Goal: Obtain resource: Obtain resource

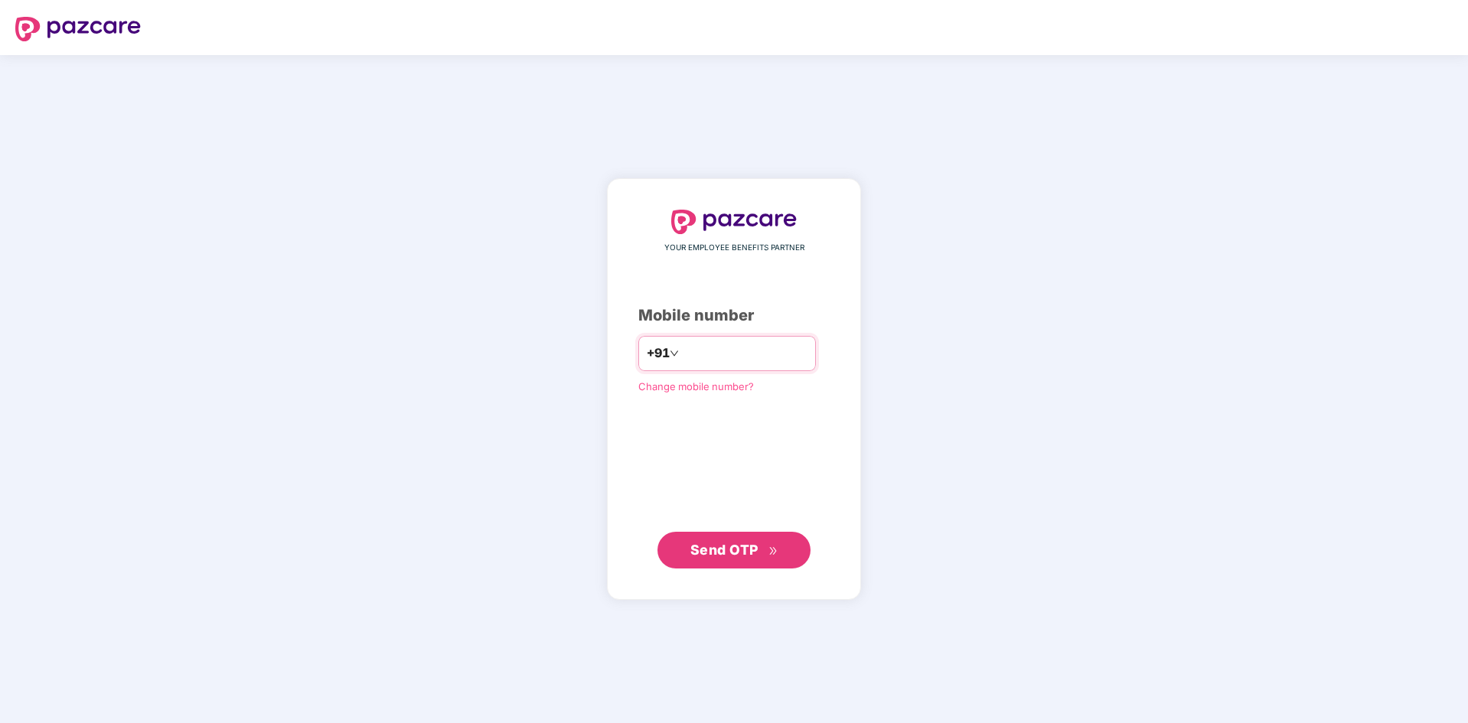
click at [723, 357] on input "number" at bounding box center [744, 353] width 125 height 24
type input "**********"
click at [738, 549] on span "Send OTP" at bounding box center [724, 549] width 68 height 16
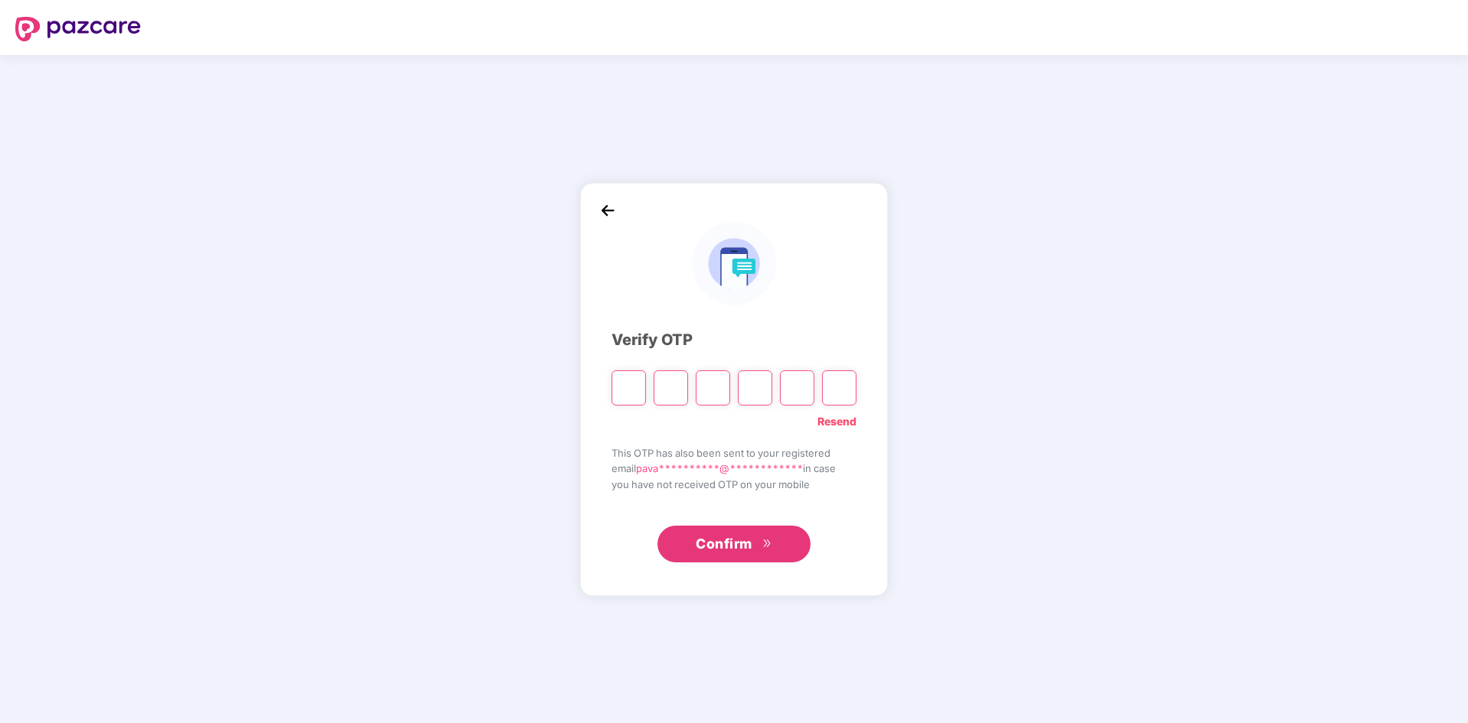
type input "*"
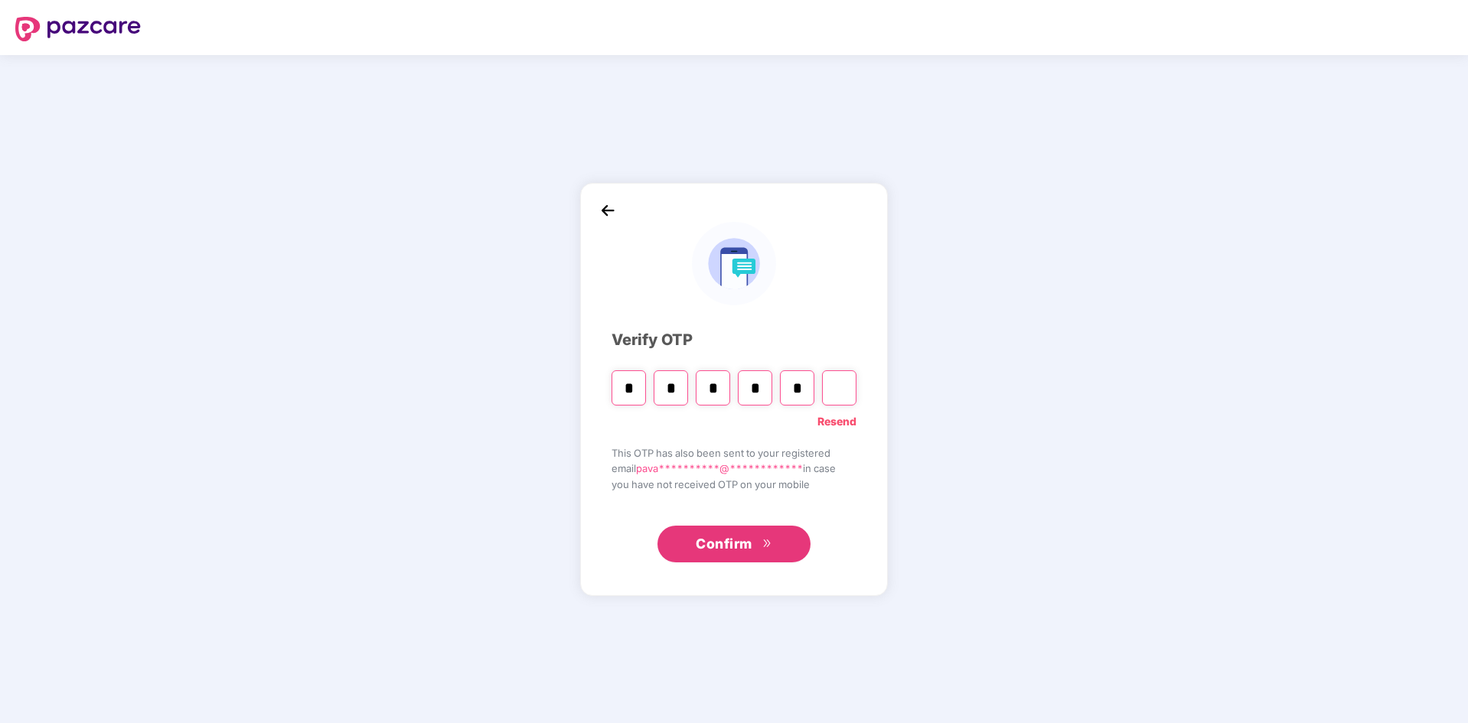
type input "*"
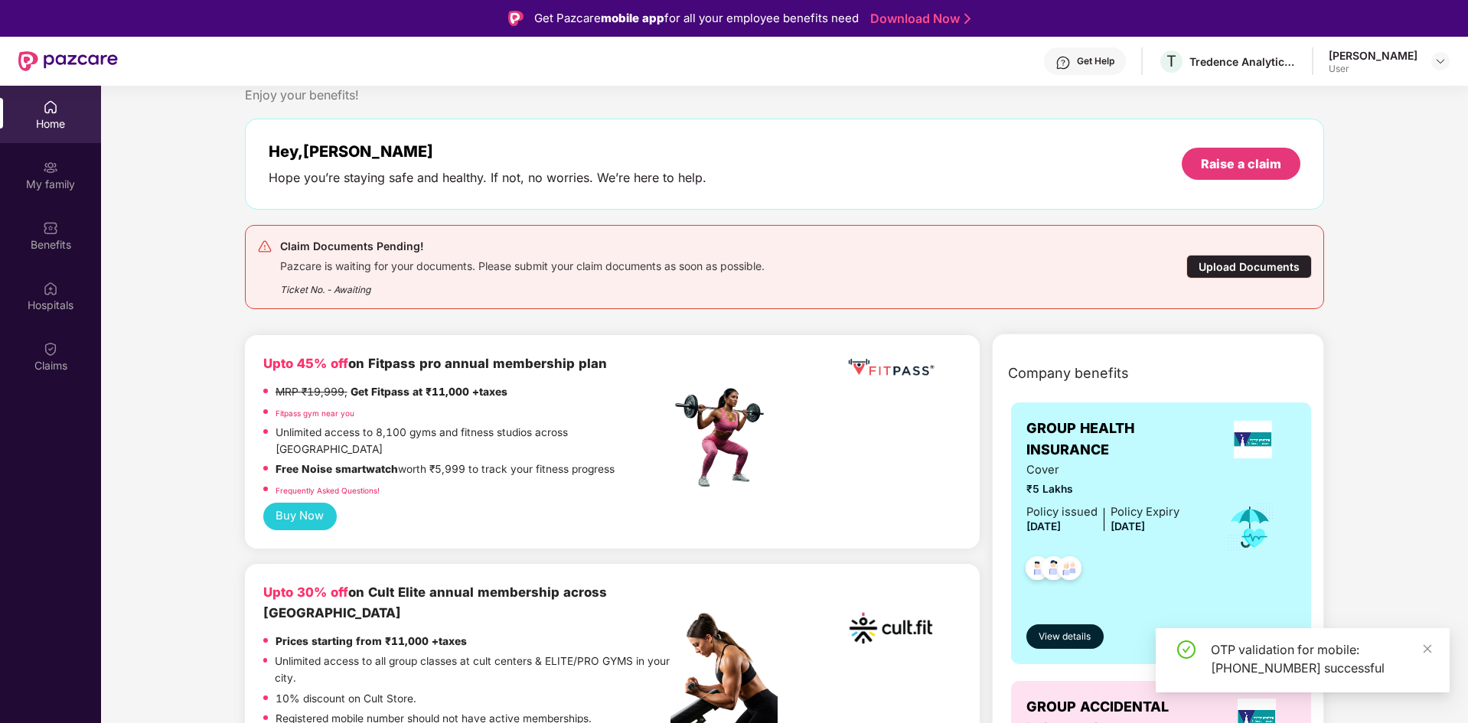
scroll to position [77, 0]
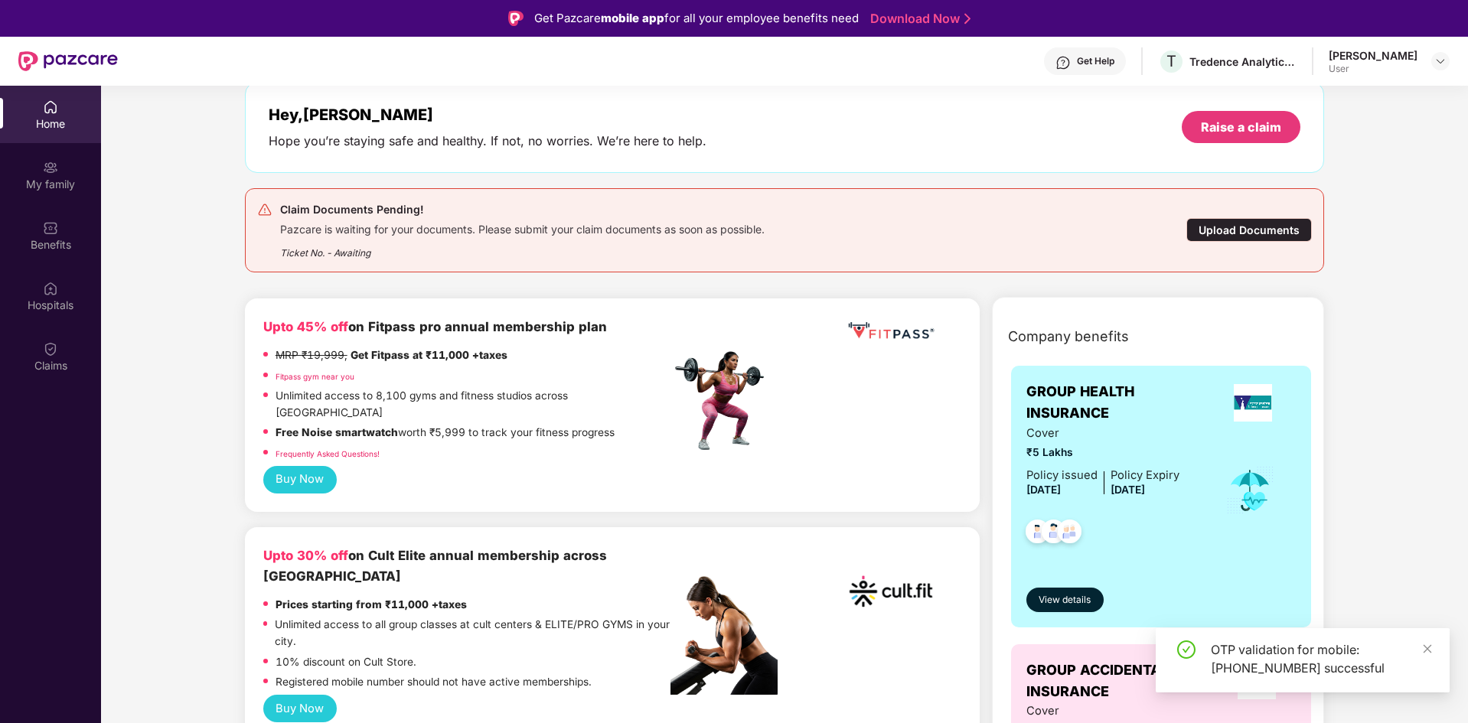
click at [1247, 232] on div "Upload Documents" at bounding box center [1248, 230] width 125 height 24
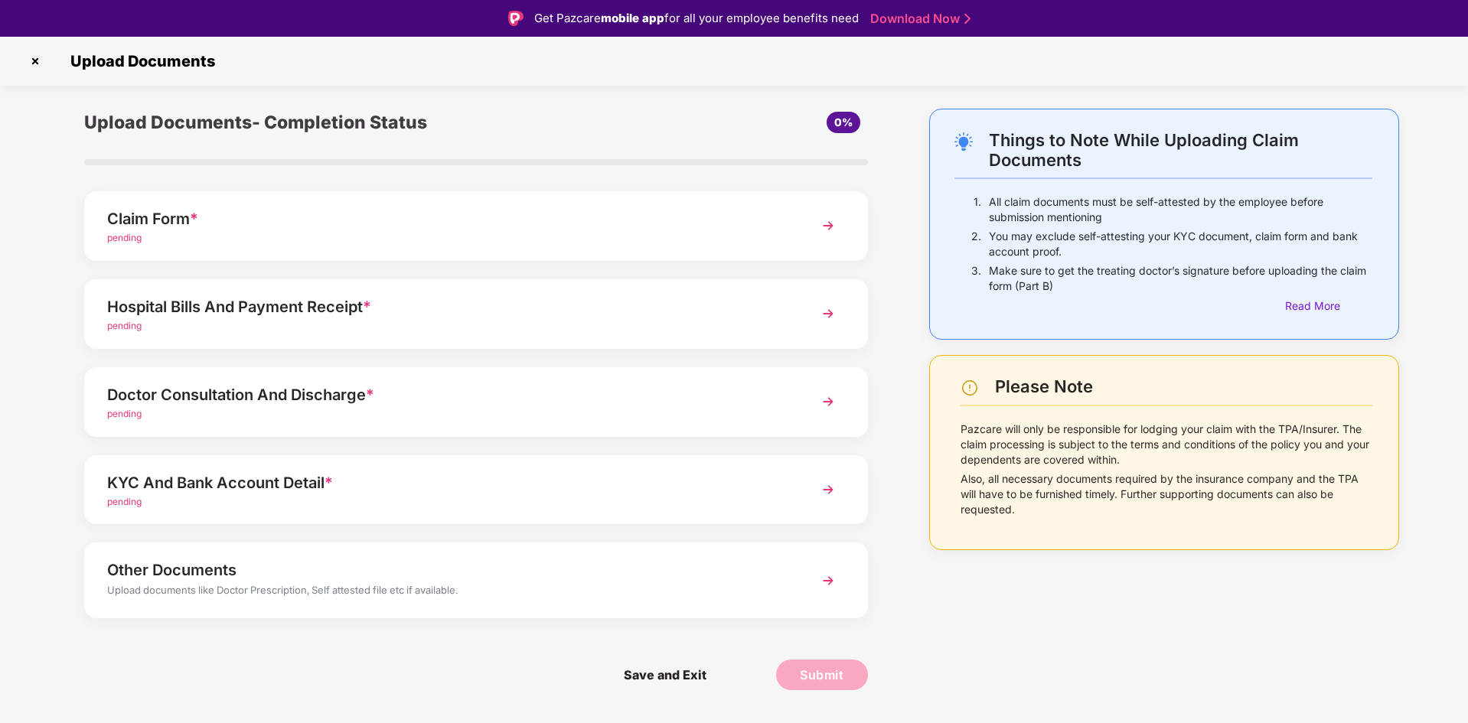
click at [596, 233] on div "pending" at bounding box center [445, 238] width 676 height 15
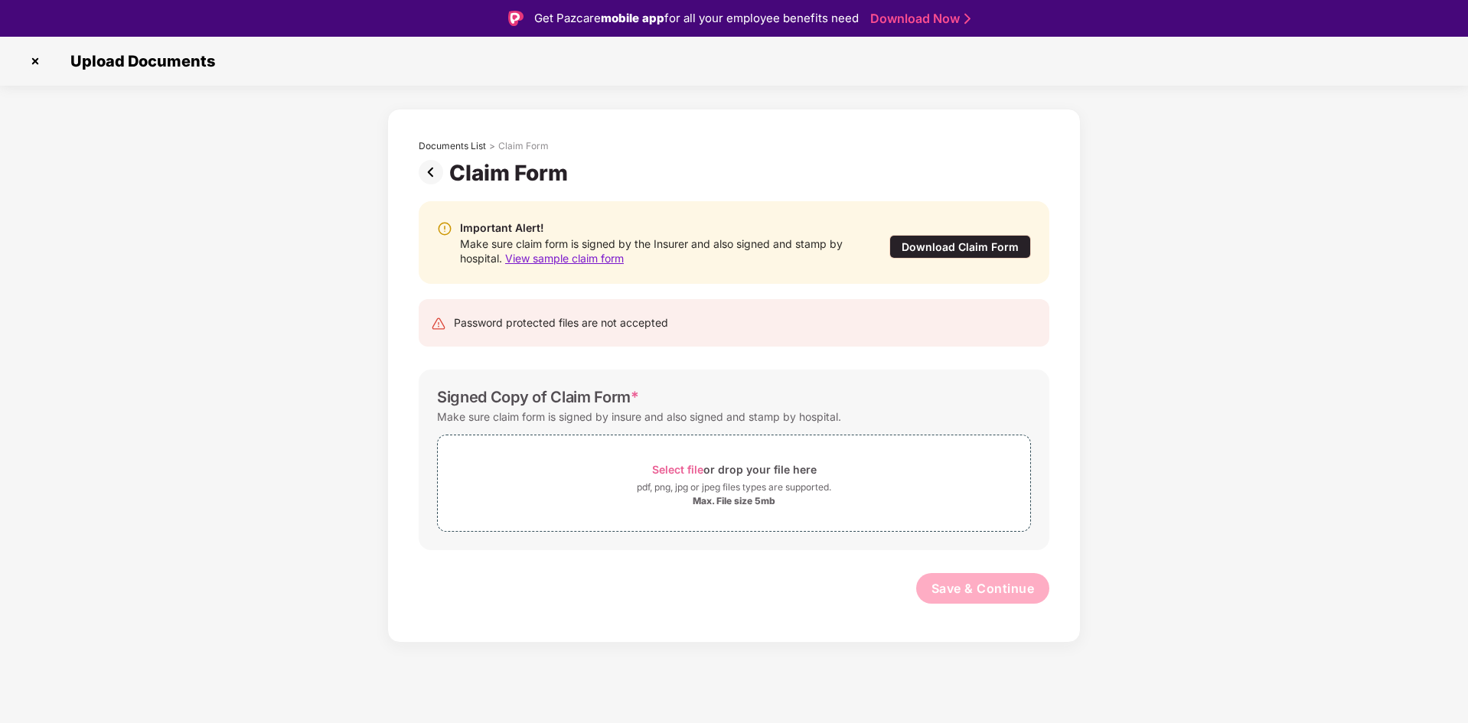
click at [972, 247] on div "Download Claim Form" at bounding box center [960, 247] width 142 height 24
